Goal: Task Accomplishment & Management: Manage account settings

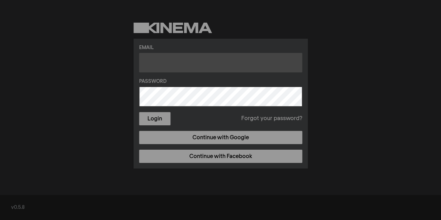
click at [164, 63] on input "text" at bounding box center [220, 63] width 163 height 20
click at [195, 55] on input "text" at bounding box center [220, 63] width 163 height 20
paste input "[EMAIL_ADDRESS][DOMAIN_NAME]"
click at [195, 55] on input "[EMAIL_ADDRESS][DOMAIN_NAME]" at bounding box center [220, 63] width 163 height 20
type input "[EMAIL_ADDRESS][DOMAIN_NAME]"
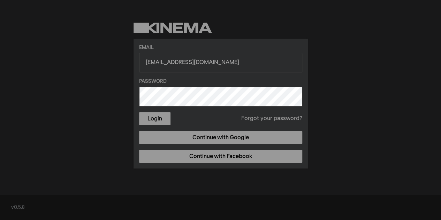
click at [139, 112] on button "Login" at bounding box center [154, 118] width 31 height 13
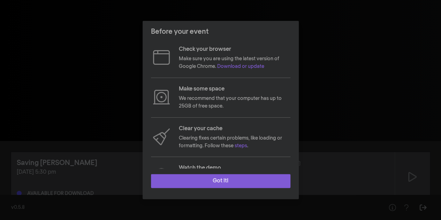
click at [245, 179] on button "Got it!" at bounding box center [220, 181] width 139 height 14
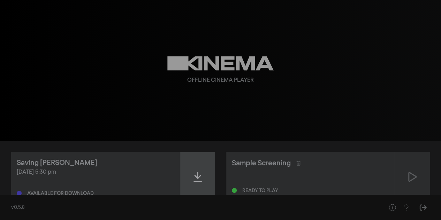
click at [198, 176] on icon at bounding box center [197, 176] width 8 height 11
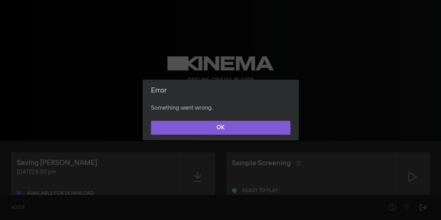
click at [271, 126] on button "OK" at bounding box center [220, 128] width 139 height 14
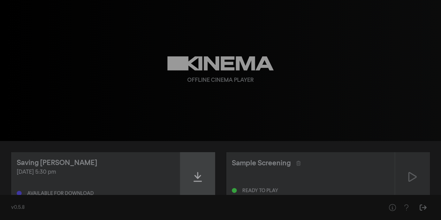
click at [199, 176] on icon at bounding box center [197, 176] width 8 height 11
